Goal: Task Accomplishment & Management: Complete application form

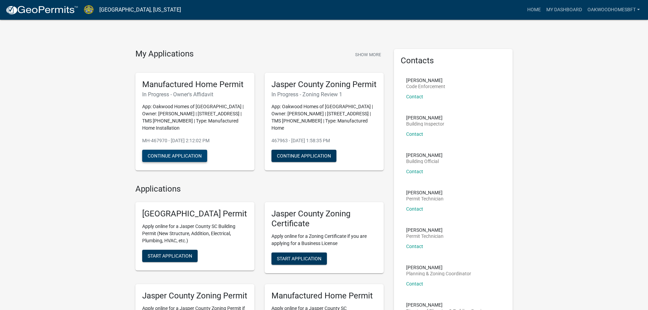
click at [180, 155] on button "Continue Application" at bounding box center [174, 156] width 65 height 12
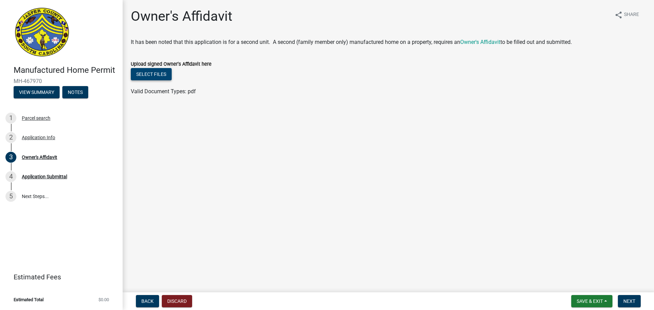
click at [149, 74] on button "Select files" at bounding box center [151, 74] width 41 height 12
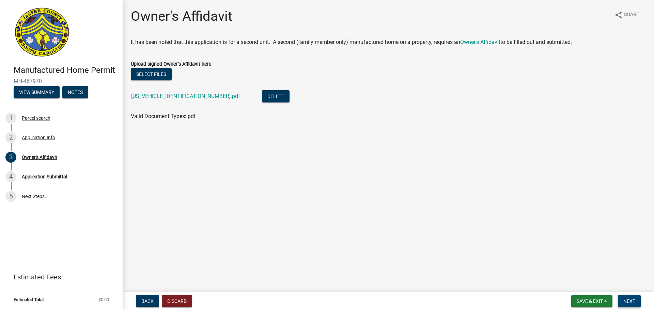
click at [633, 297] on button "Next" at bounding box center [628, 301] width 23 height 12
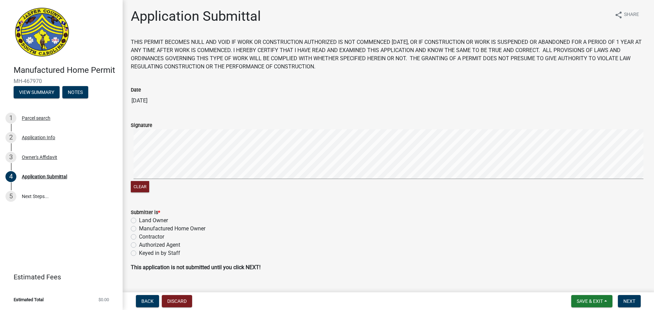
click at [162, 238] on label "Contractor" at bounding box center [151, 237] width 25 height 8
click at [143, 237] on input "Contractor" at bounding box center [141, 235] width 4 height 4
radio input "true"
click at [625, 300] on span "Next" at bounding box center [629, 301] width 12 height 5
